Goal: Complete application form: Complete application form

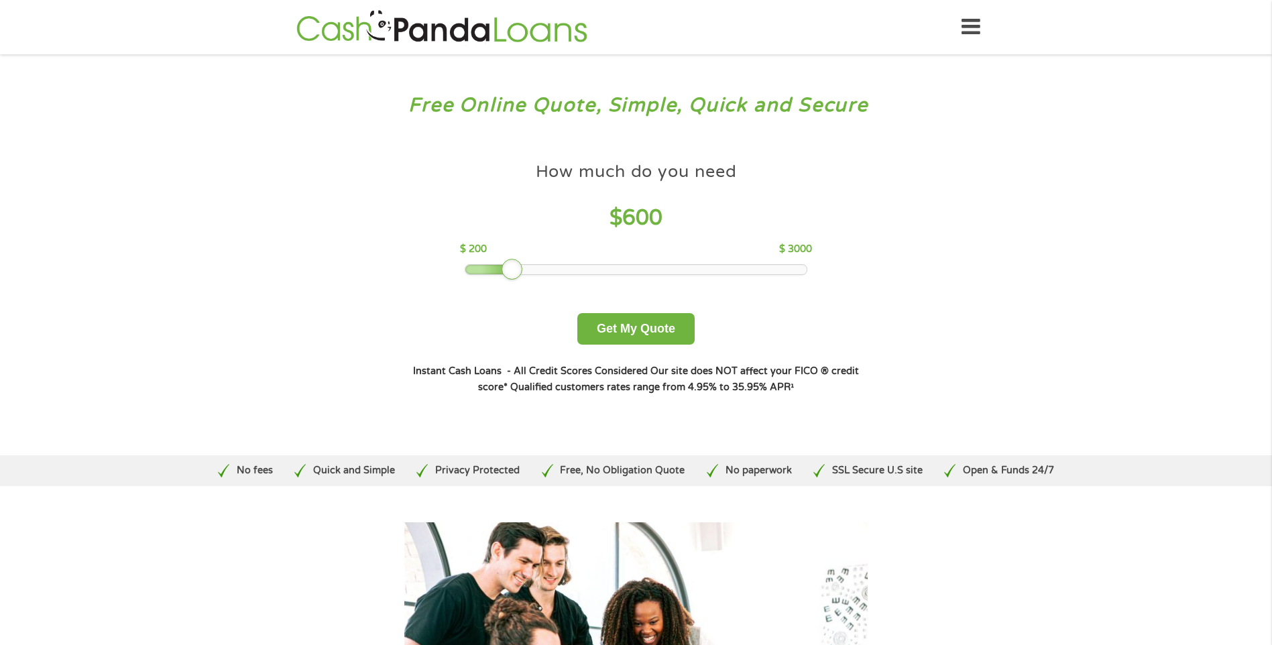
drag, startPoint x: 561, startPoint y: 268, endPoint x: 510, endPoint y: 274, distance: 51.3
click at [510, 274] on div at bounding box center [512, 269] width 21 height 21
click at [621, 327] on button "Get My Quote" at bounding box center [635, 329] width 117 height 32
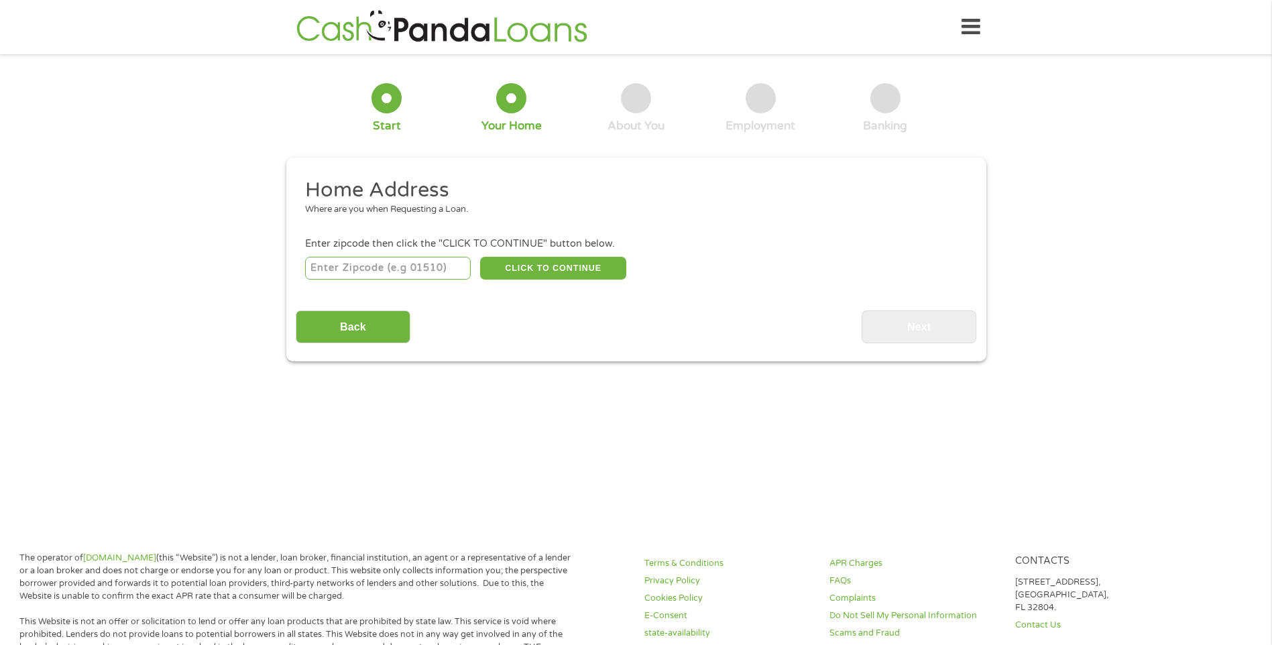
click at [347, 264] on input "number" at bounding box center [388, 268] width 166 height 23
type input "43232"
click at [713, 295] on div "Home Address Where are you when Requesting a Loan. Enter zipcode then click the…" at bounding box center [636, 260] width 681 height 166
click at [543, 264] on button "CLICK TO CONTINUE" at bounding box center [553, 268] width 146 height 23
type input "43232"
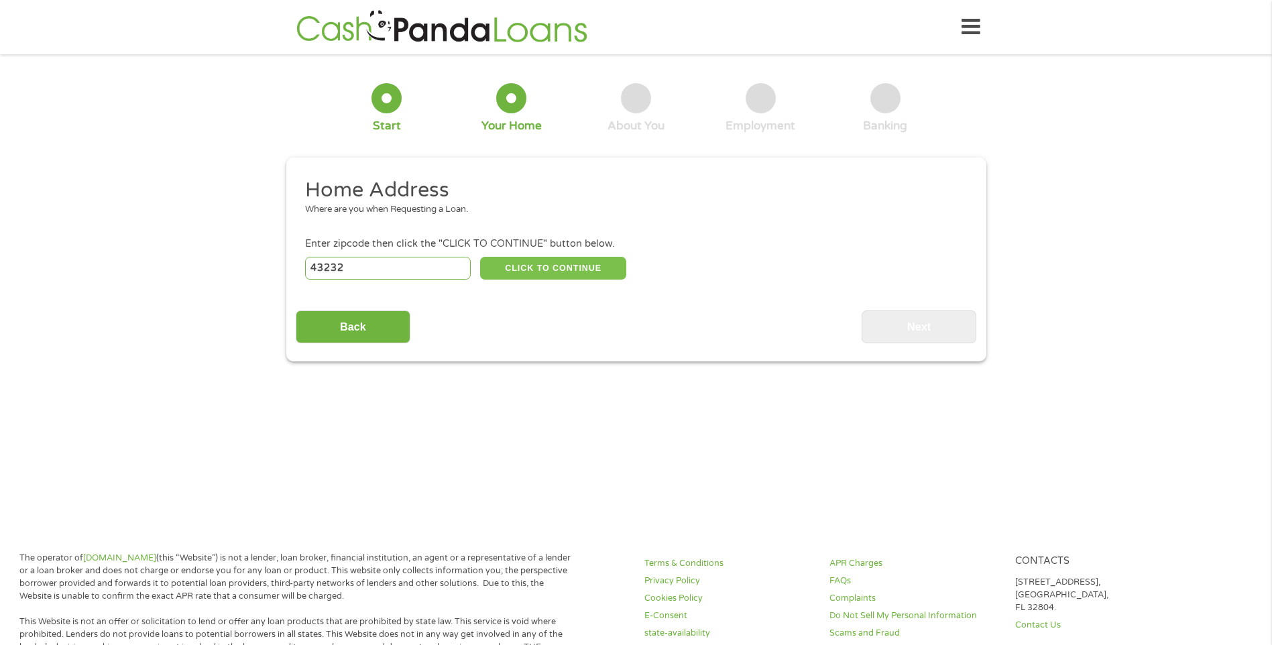
type input "Columbus"
select select "Ohio"
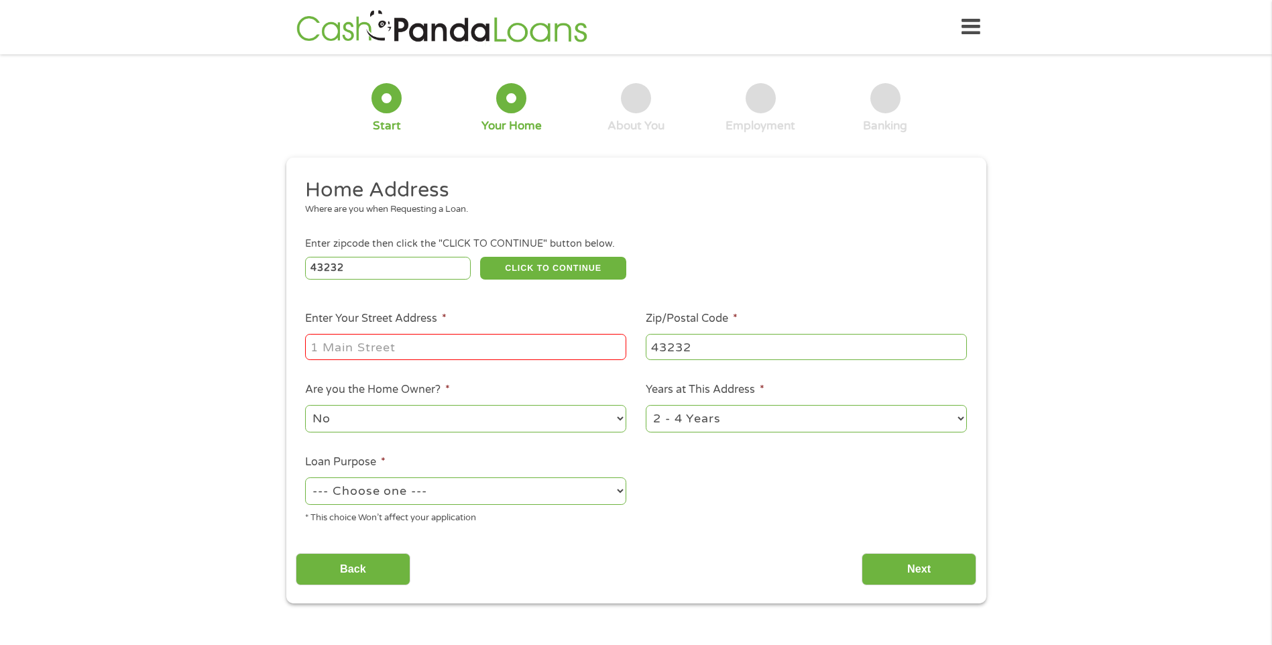
click at [437, 351] on input "Enter Your Street Address *" at bounding box center [465, 346] width 321 height 25
type input "2478 Ilene Rd Columbus Ohio 43232-4529"
click at [946, 419] on select "1 Year or less 1 - 2 Years 2 - 4 Years Over 4 Years" at bounding box center [806, 418] width 321 height 27
select select "60months"
click at [646, 405] on select "1 Year or less 1 - 2 Years 2 - 4 Years Over 4 Years" at bounding box center [806, 418] width 321 height 27
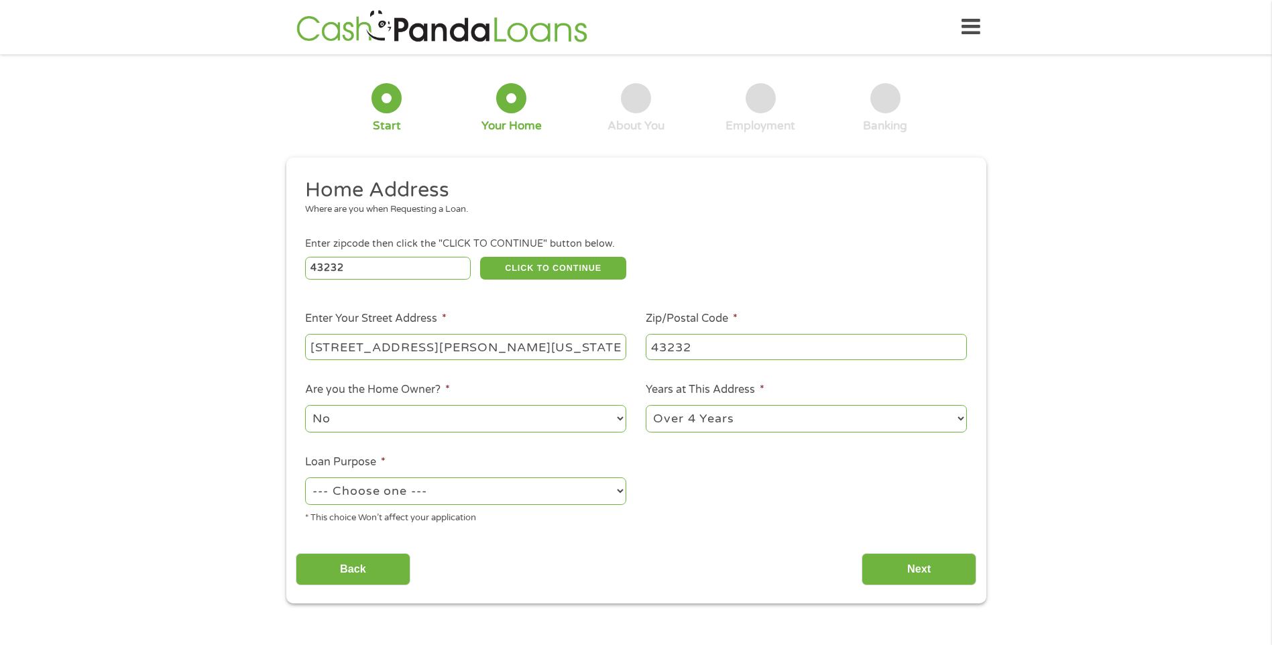
click at [579, 490] on select "--- Choose one --- Pay Bills Debt Consolidation Home Improvement Major Purchase…" at bounding box center [465, 491] width 321 height 27
select select "shorttermcash"
click at [305, 478] on select "--- Choose one --- Pay Bills Debt Consolidation Home Improvement Major Purchase…" at bounding box center [465, 491] width 321 height 27
click at [929, 574] on input "Next" at bounding box center [919, 569] width 115 height 33
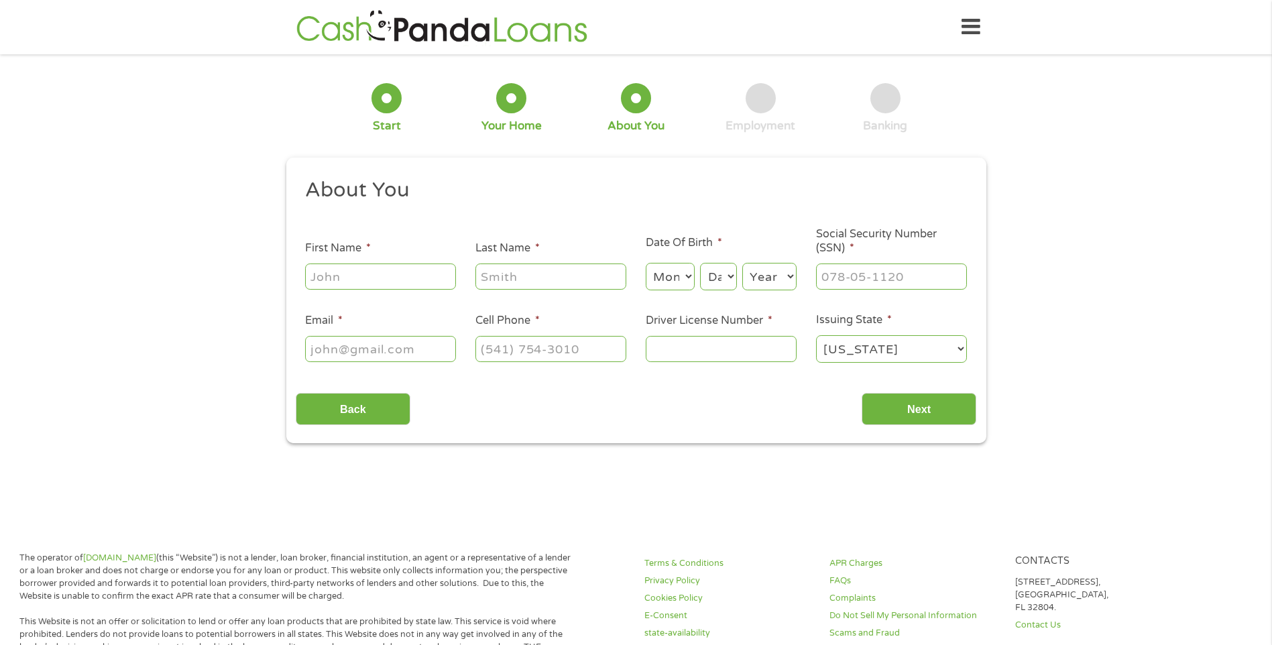
click at [392, 276] on input "First Name *" at bounding box center [380, 276] width 151 height 25
type input "Denisesha"
type input "Draper"
select select "1"
select select "7"
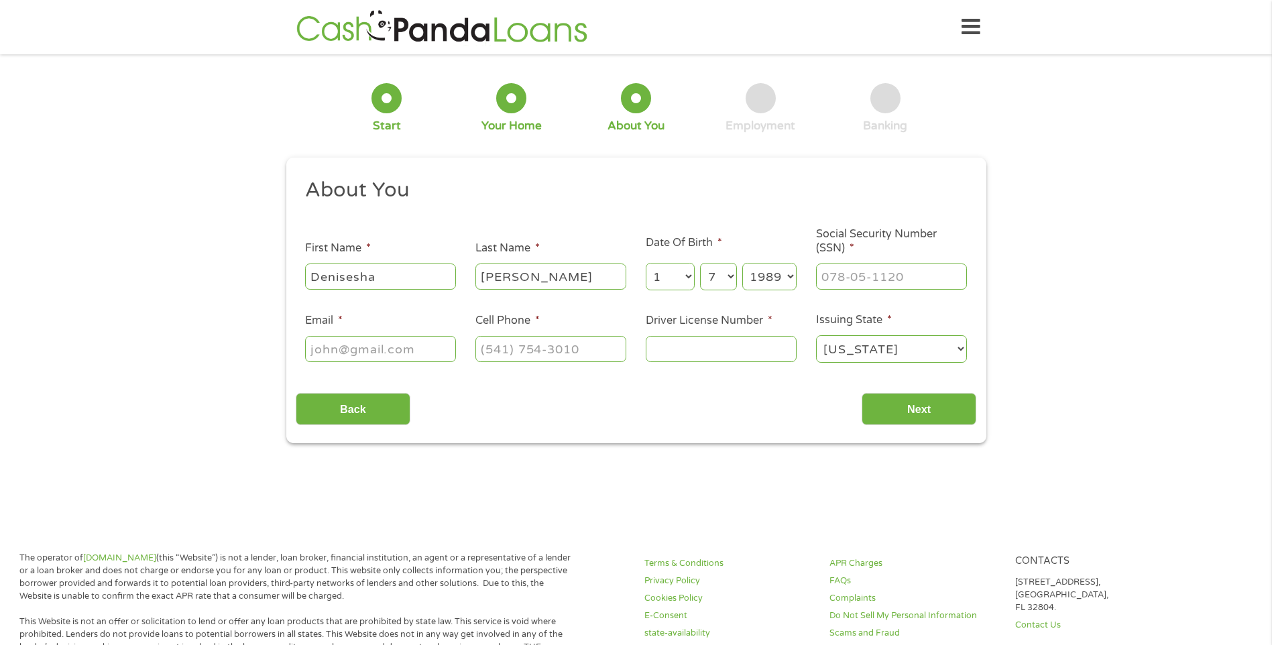
select select "1980"
type input "272-76-1237"
type input "nishaluvnhers@gmail.com"
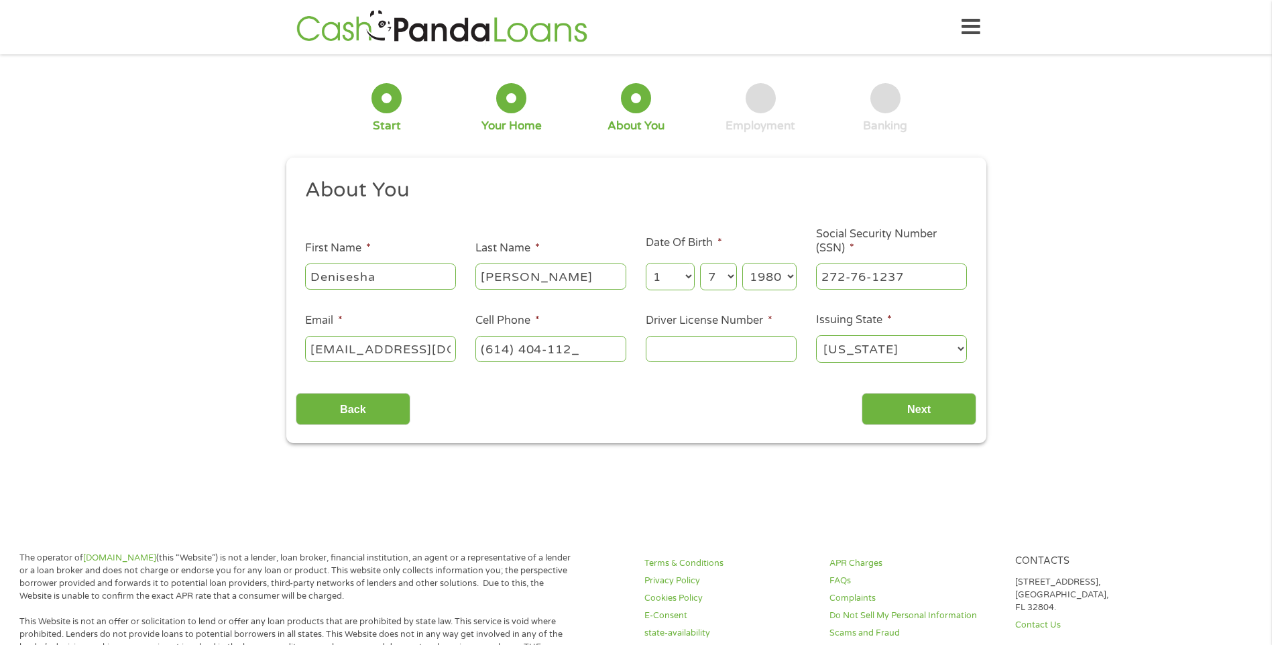
type input "(614) 404-1122"
type input "RV535618"
click at [899, 404] on input "Next" at bounding box center [919, 409] width 115 height 33
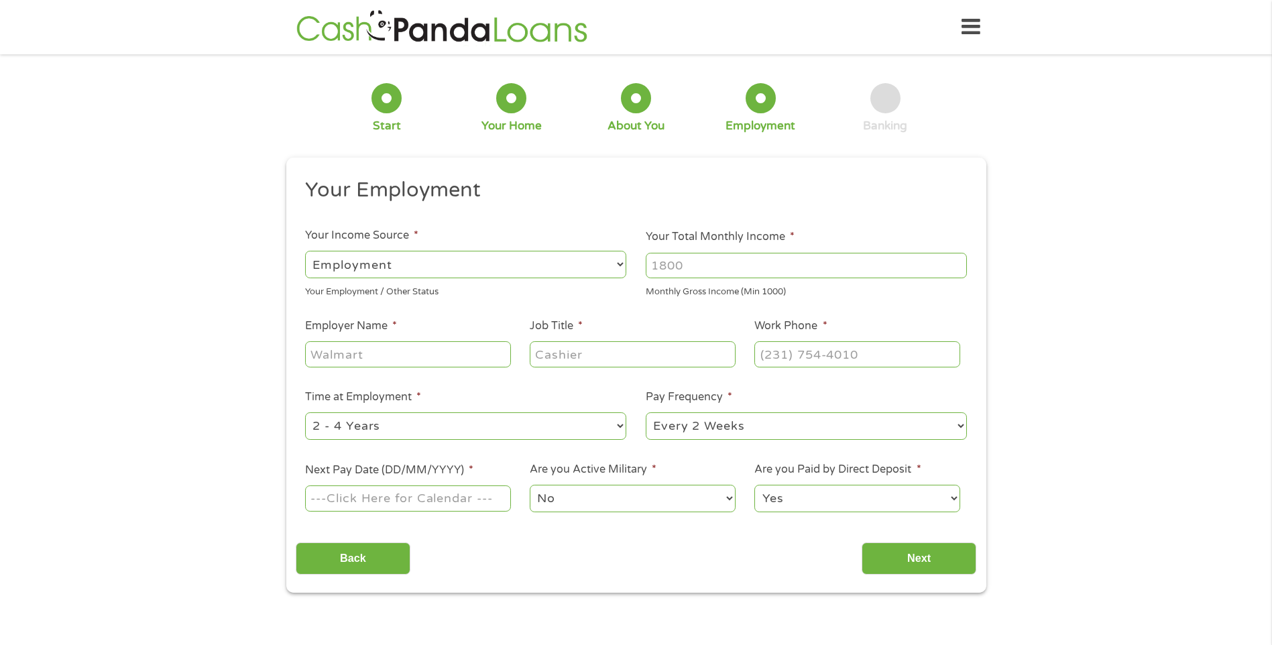
scroll to position [5, 5]
click at [732, 267] on input "Your Total Monthly Income *" at bounding box center [806, 265] width 321 height 25
type input "4500"
type input "VGS Inc"
type input "Regional Manager"
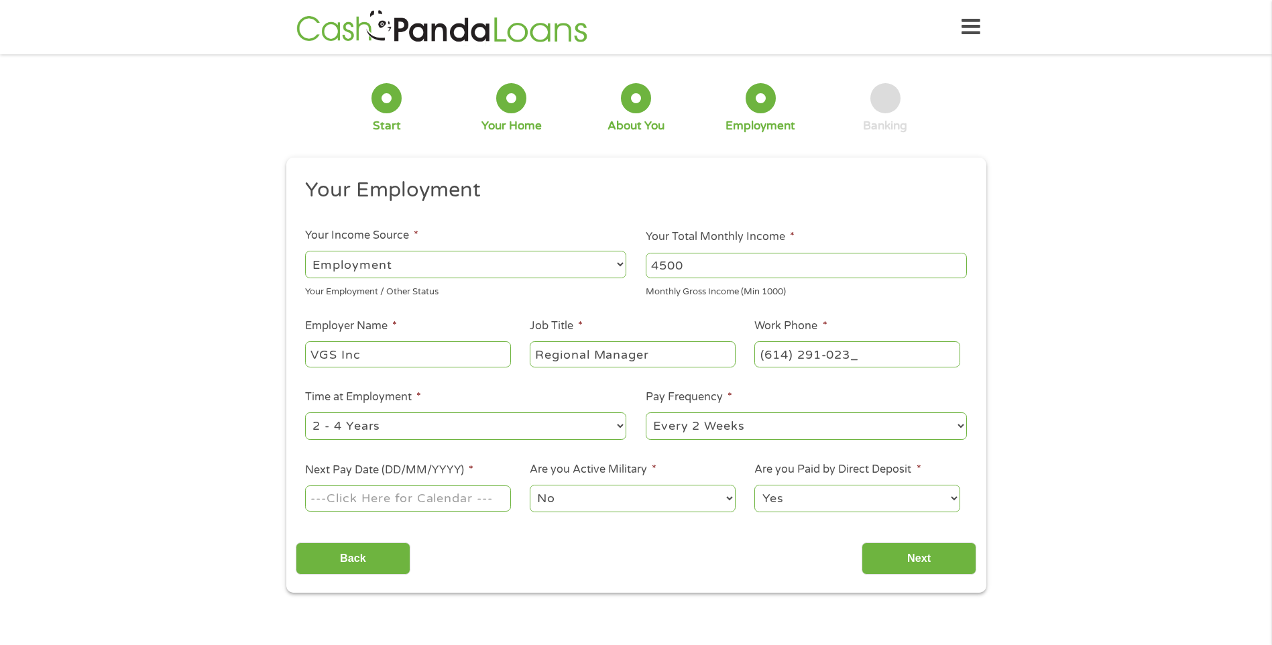
type input "(614) 291-0233"
click at [565, 427] on select "--- Choose one --- 1 Year or less 1 - 2 Years 2 - 4 Years Over 4 Years" at bounding box center [465, 425] width 321 height 27
select select "60months"
click at [305, 412] on select "--- Choose one --- 1 Year or less 1 - 2 Years 2 - 4 Years Over 4 Years" at bounding box center [465, 425] width 321 height 27
click at [811, 421] on select "--- Choose one --- Every 2 Weeks Every Week Monthly Semi-Monthly" at bounding box center [806, 425] width 321 height 27
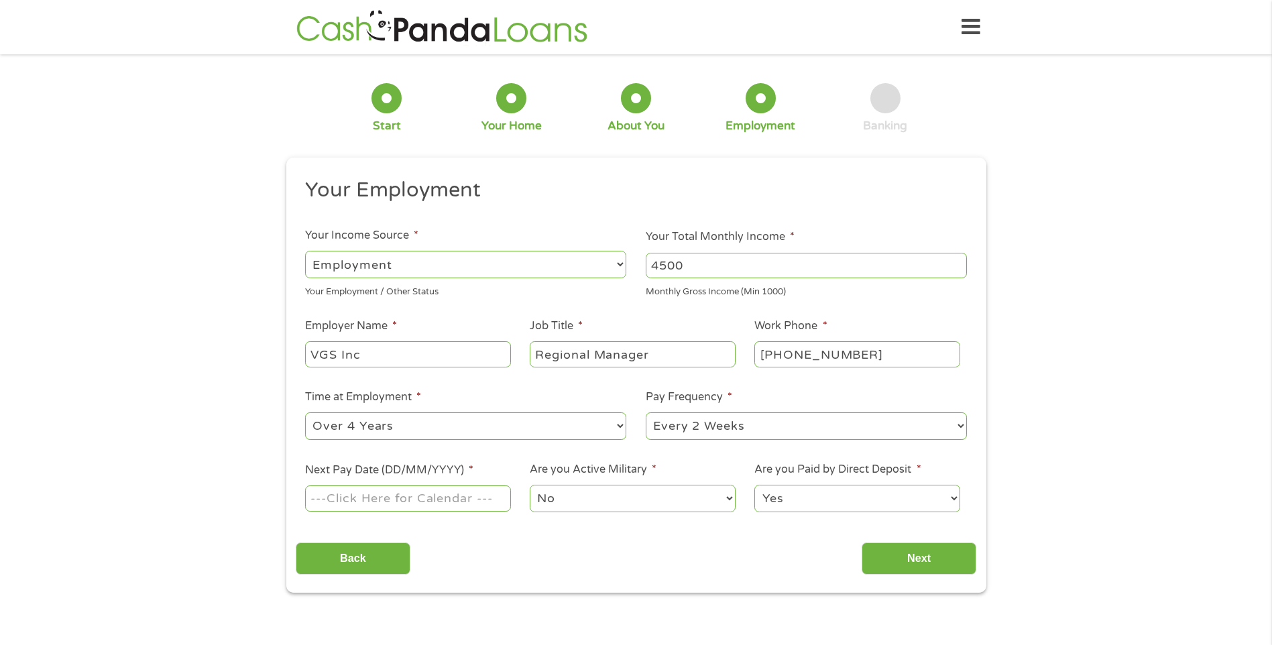
click at [646, 412] on select "--- Choose one --- Every 2 Weeks Every Week Monthly Semi-Monthly" at bounding box center [806, 425] width 321 height 27
click at [457, 500] on input "Next Pay Date (DD/MM/YYYY) *" at bounding box center [407, 498] width 205 height 25
type input "19/09/2025"
click at [920, 557] on input "Next" at bounding box center [919, 559] width 115 height 33
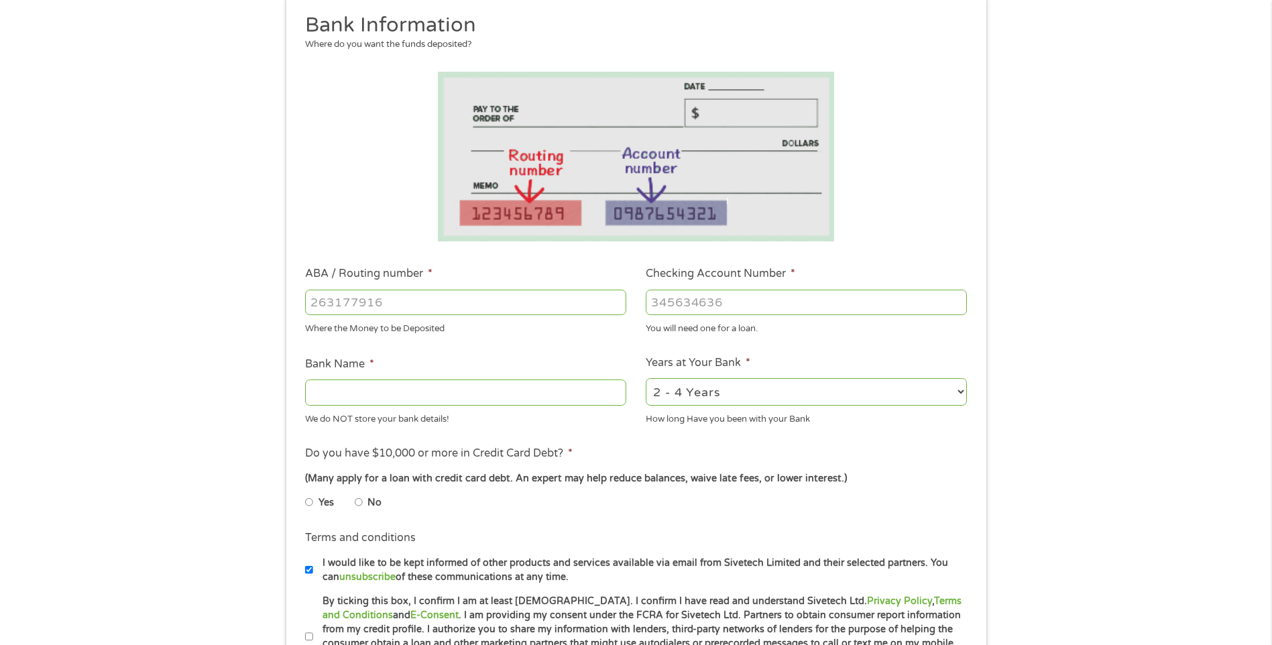
scroll to position [134, 0]
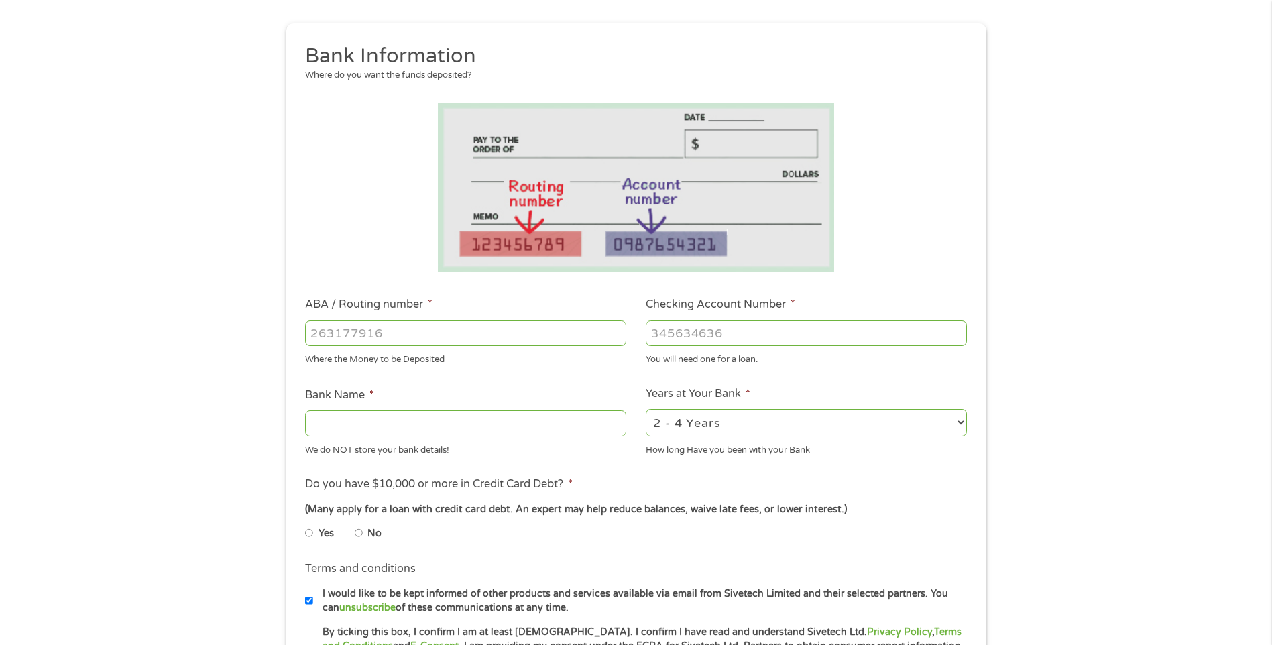
click at [386, 335] on input "ABA / Routing number *" at bounding box center [465, 333] width 321 height 25
type input "044115809"
type input "WOODFOREST NATIONAL BANK"
type input "044115809"
type input "1280324755"
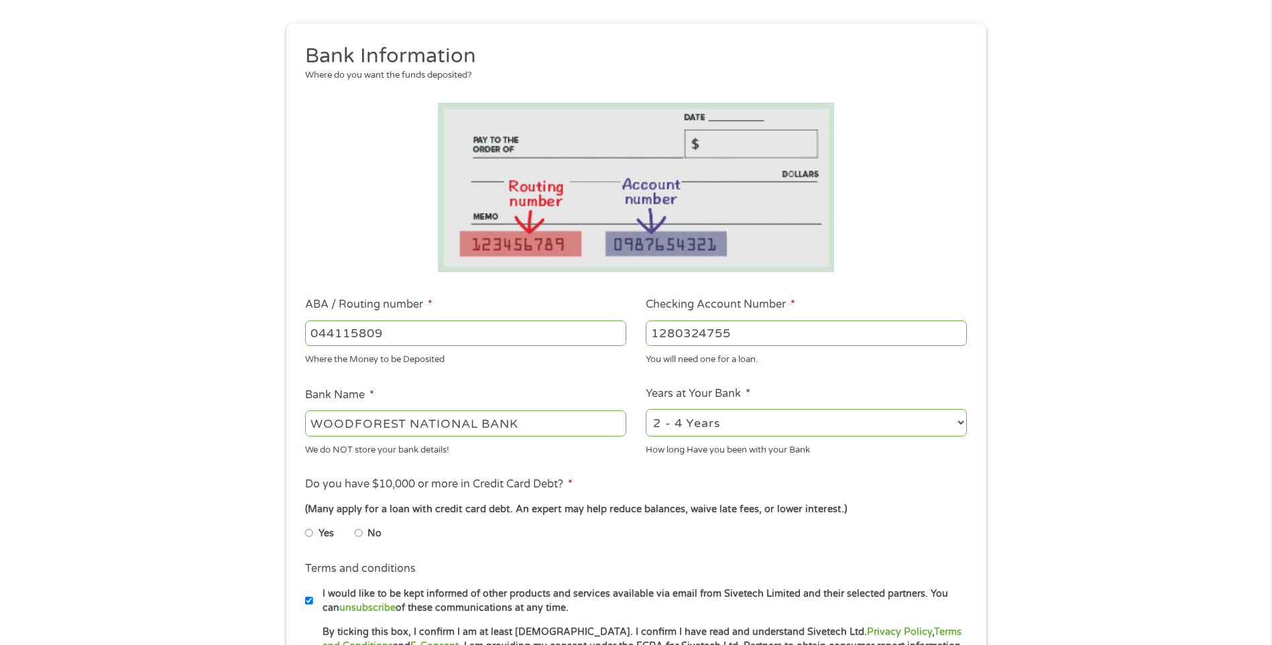
click at [964, 427] on select "2 - 4 Years 6 - 12 Months 1 - 2 Years Over 4 Years" at bounding box center [806, 422] width 321 height 27
select select "60months"
click at [646, 409] on select "2 - 4 Years 6 - 12 Months 1 - 2 Years Over 4 Years" at bounding box center [806, 422] width 321 height 27
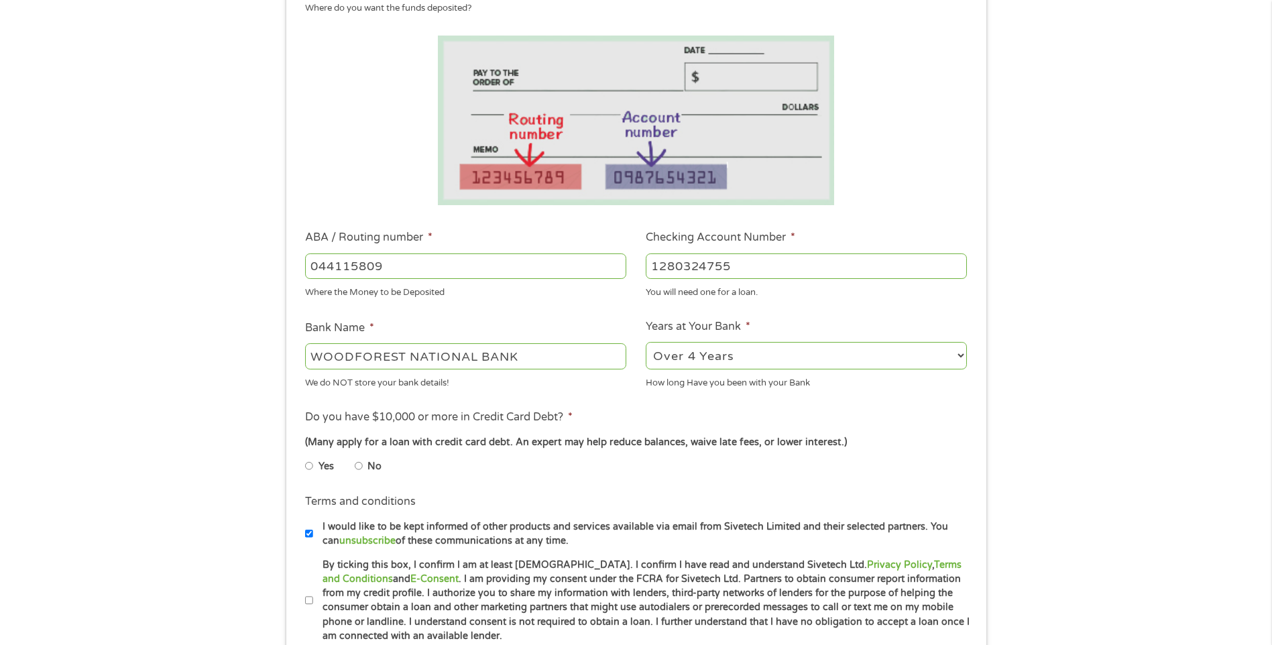
click at [357, 464] on input "No" at bounding box center [359, 465] width 8 height 21
radio input "true"
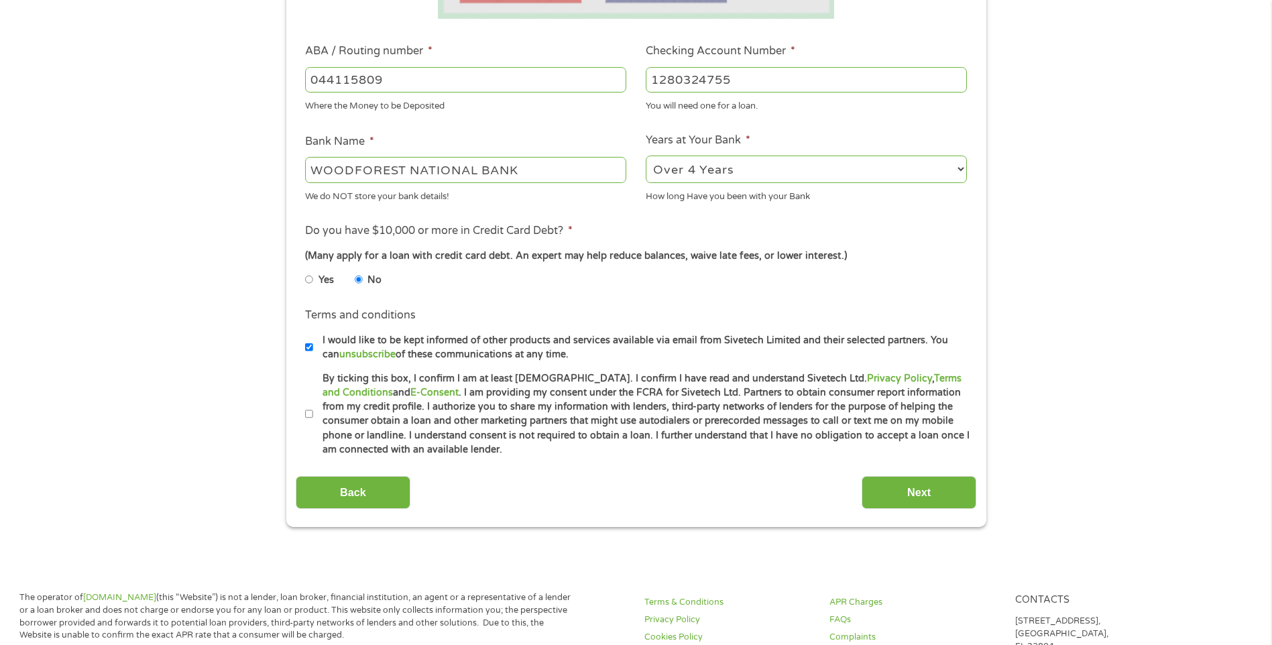
scroll to position [402, 0]
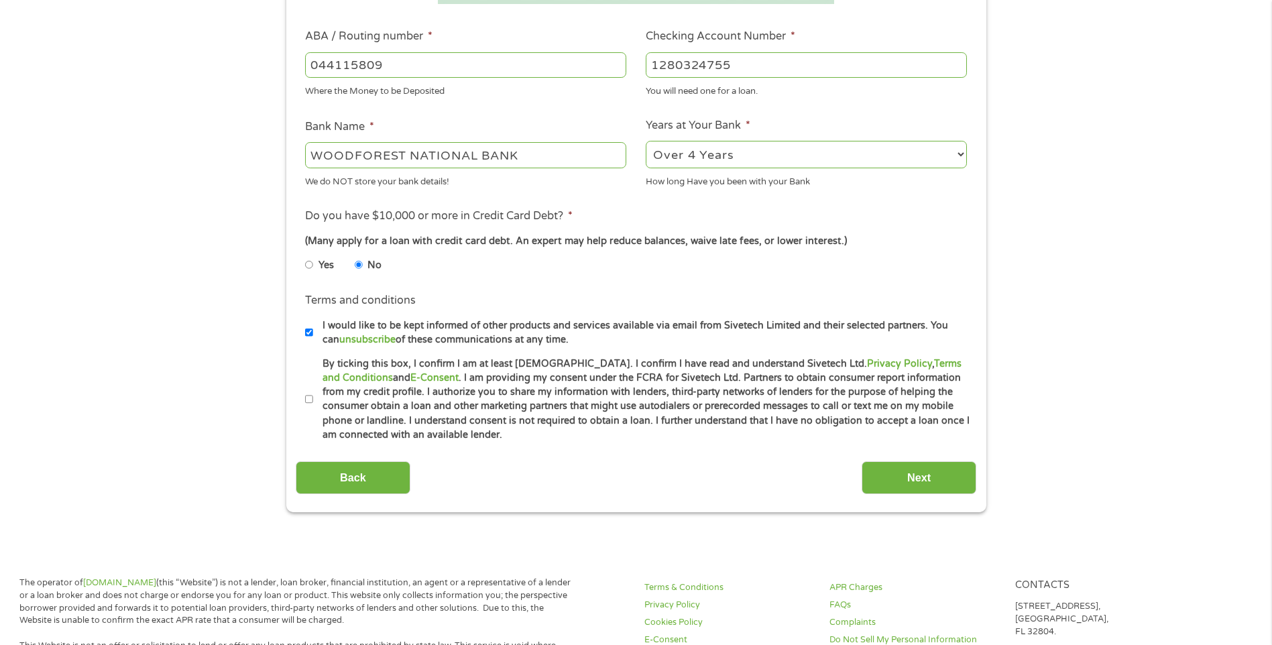
click at [307, 400] on input "By ticking this box, I confirm I am at least 18 years old. I confirm I have rea…" at bounding box center [309, 399] width 8 height 21
checkbox input "true"
click at [903, 465] on input "Next" at bounding box center [919, 477] width 115 height 33
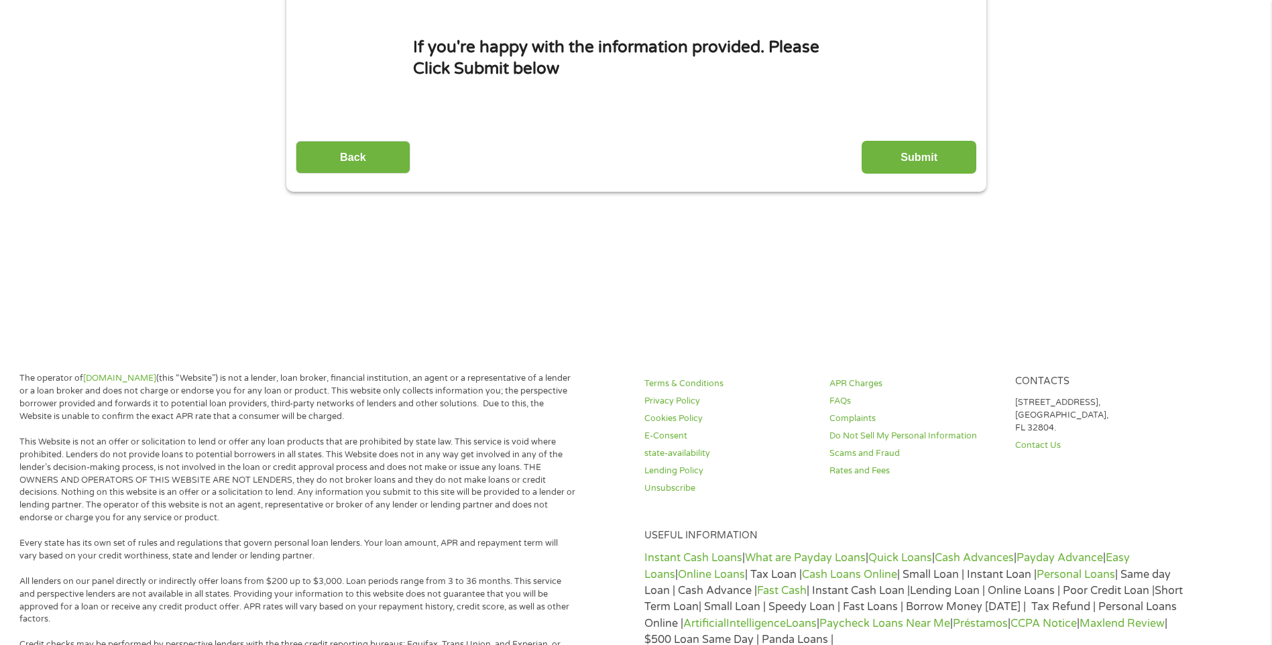
scroll to position [0, 0]
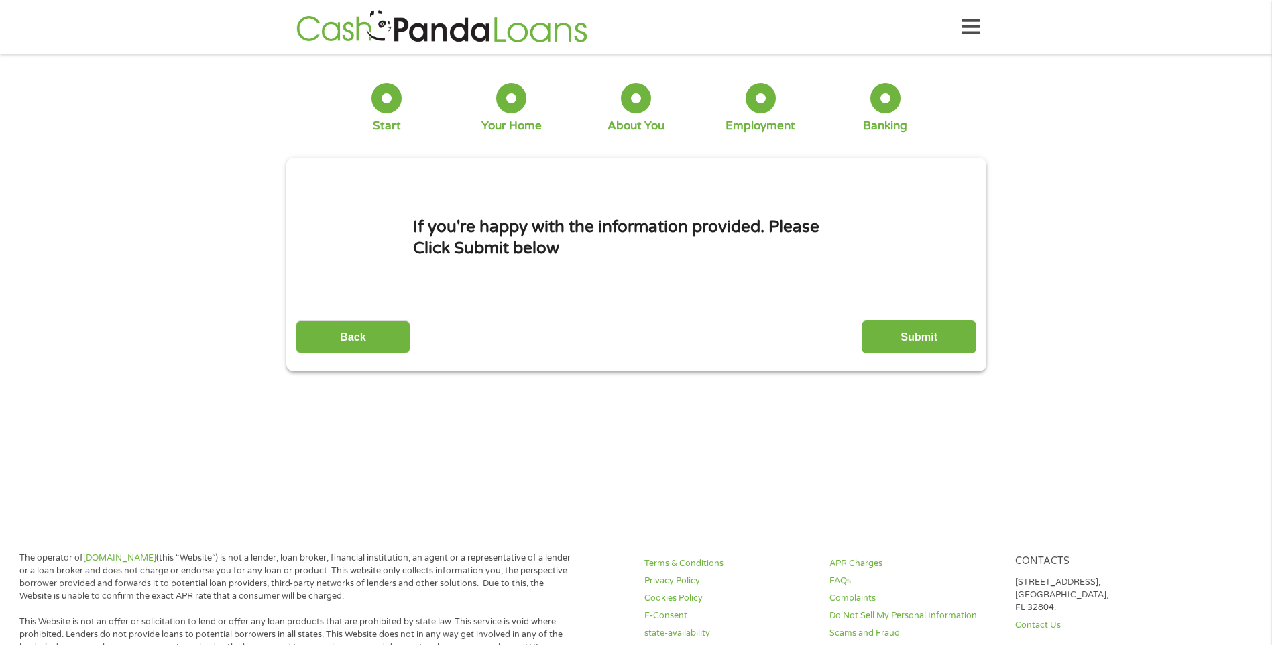
click at [911, 331] on input "Submit" at bounding box center [919, 337] width 115 height 33
